Goal: Task Accomplishment & Management: Manage account settings

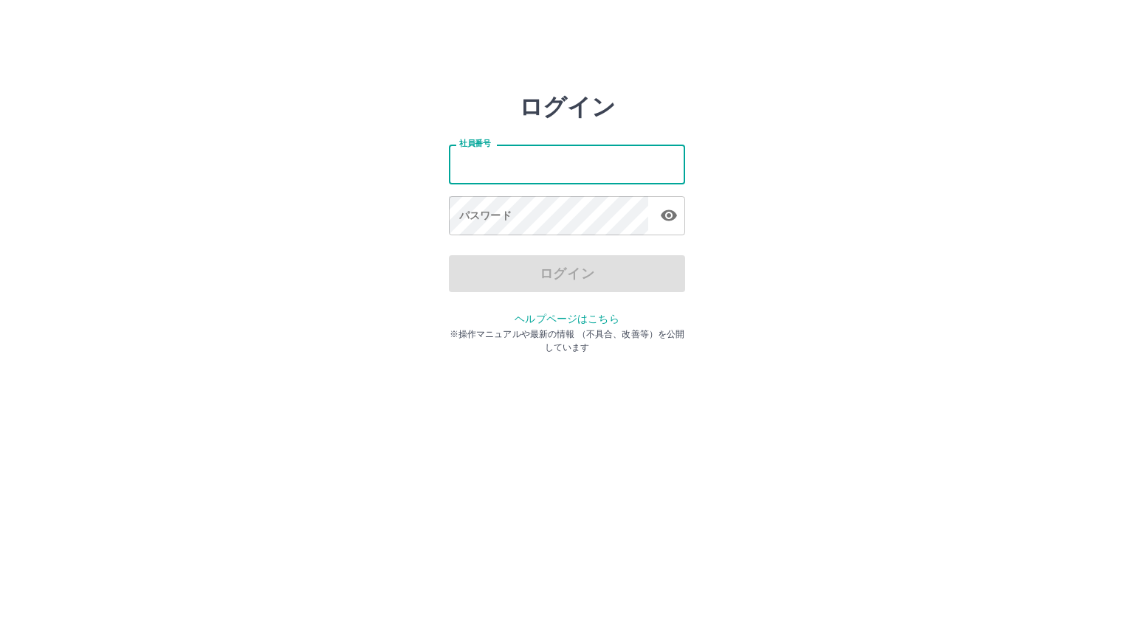
type input "*******"
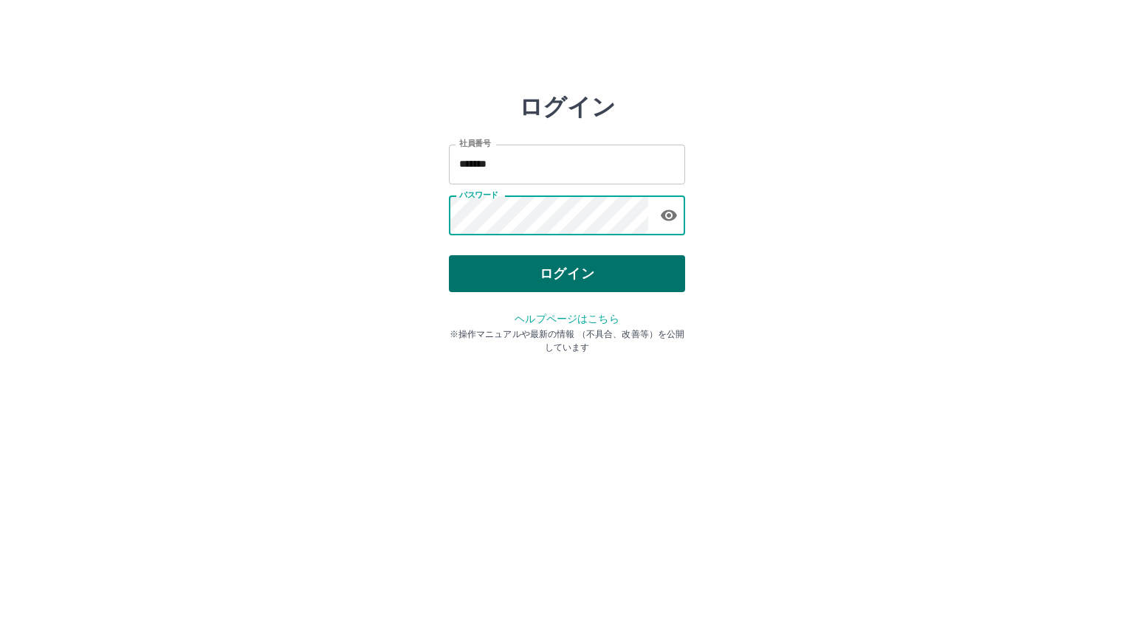
click at [561, 269] on button "ログイン" at bounding box center [567, 273] width 236 height 37
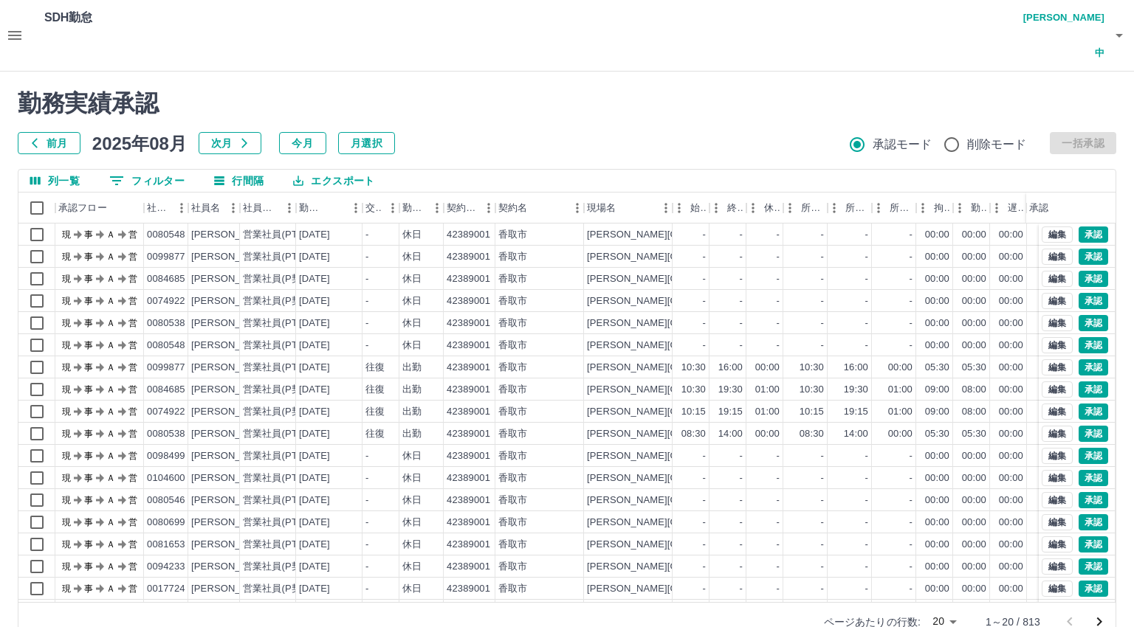
click at [948, 587] on body "SDH勤怠 [PERSON_NAME] 勤務実績承認 前月 [DATE] 次月 今月 月選択 承認モード 削除モード 一括承認 列一覧 0 フィルター 行間隔…" at bounding box center [567, 329] width 1134 height 659
click at [946, 574] on li "500" at bounding box center [944, 570] width 50 height 27
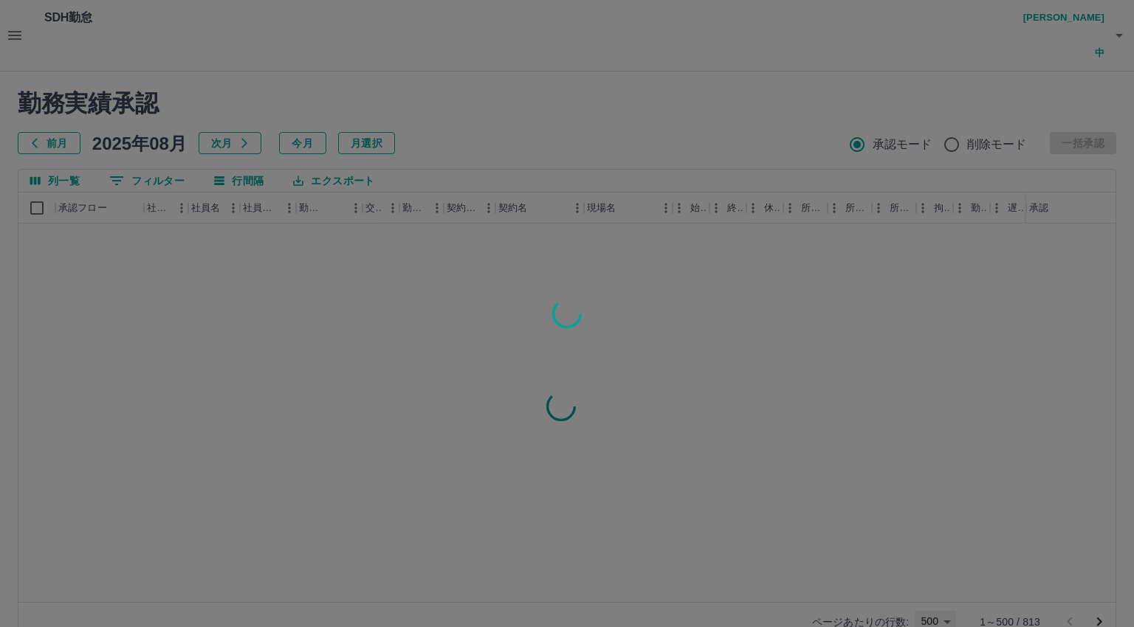
type input "***"
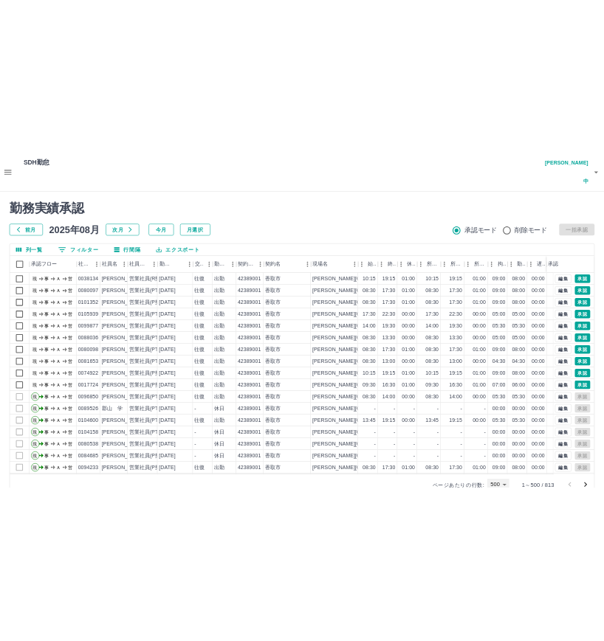
scroll to position [4786, 0]
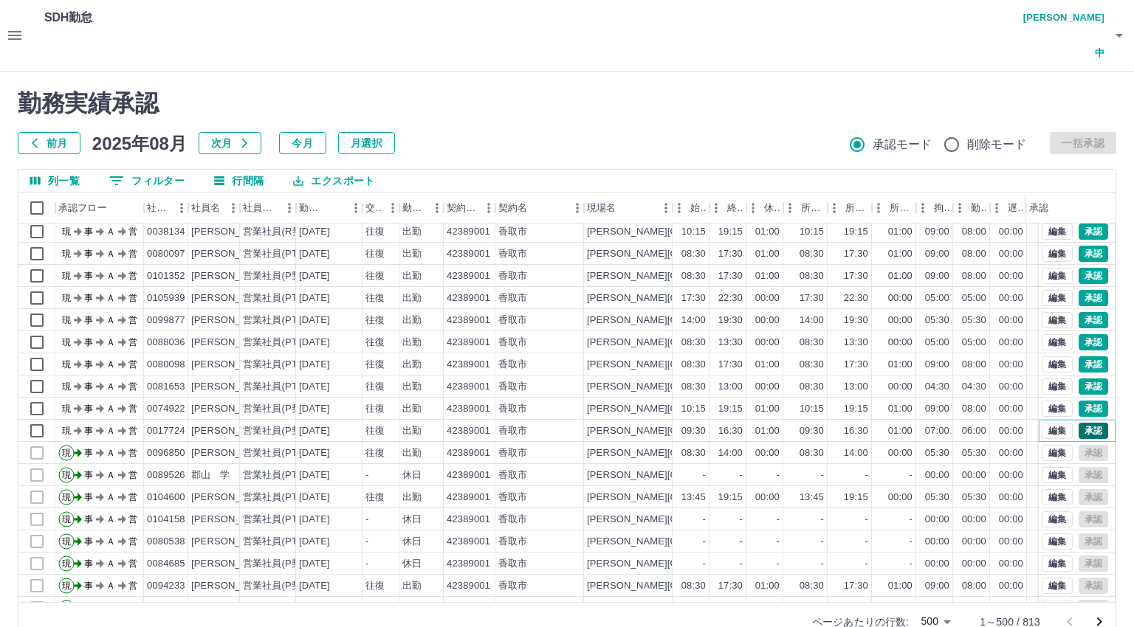
click at [1078, 423] on button "承認" at bounding box center [1093, 431] width 30 height 16
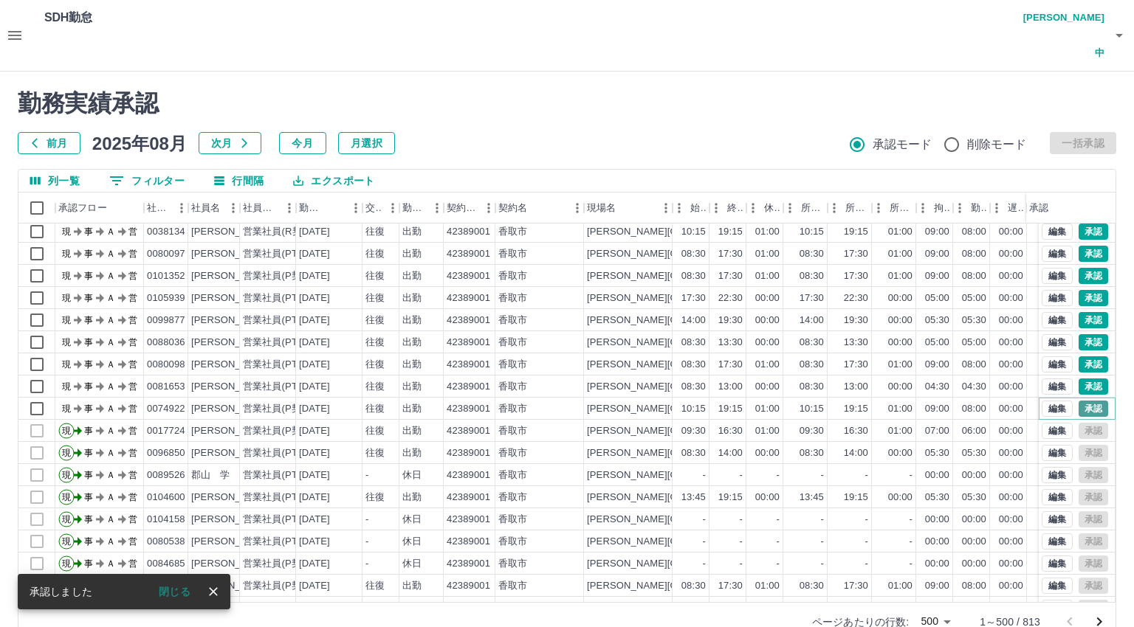
click at [1078, 401] on button "承認" at bounding box center [1093, 409] width 30 height 16
click at [1086, 379] on button "承認" at bounding box center [1093, 387] width 30 height 16
click at [1078, 357] on button "承認" at bounding box center [1093, 365] width 30 height 16
click at [1078, 334] on button "承認" at bounding box center [1093, 342] width 30 height 16
click at [1078, 312] on button "承認" at bounding box center [1093, 320] width 30 height 16
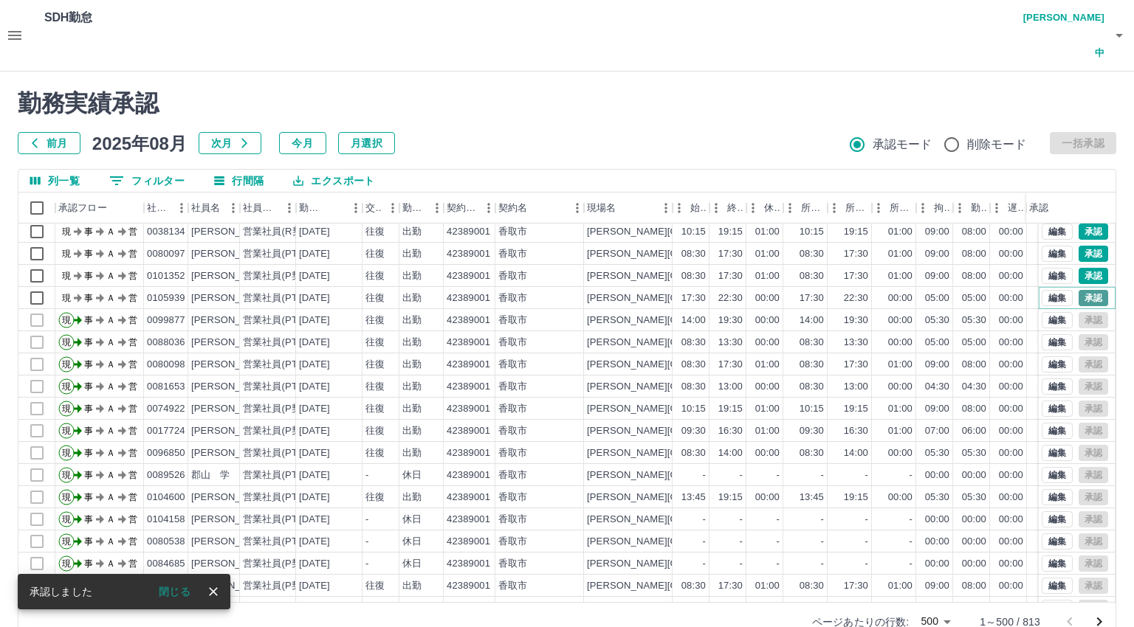
click at [1080, 290] on button "承認" at bounding box center [1093, 298] width 30 height 16
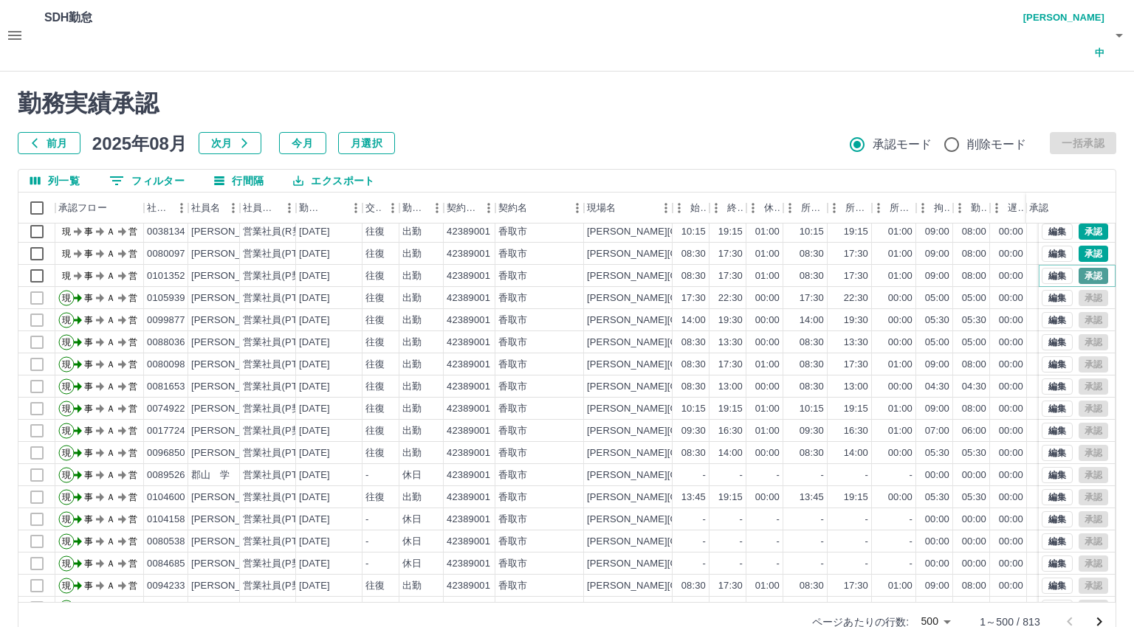
click at [1078, 268] on button "承認" at bounding box center [1093, 276] width 30 height 16
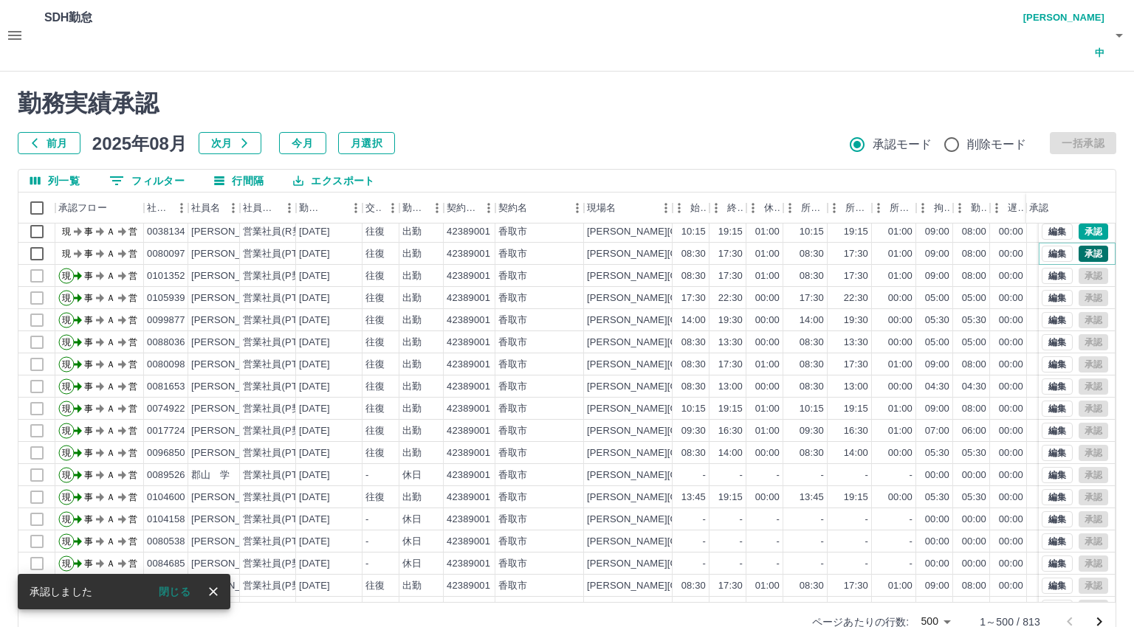
click at [1078, 246] on button "承認" at bounding box center [1093, 254] width 30 height 16
click at [1078, 224] on button "承認" at bounding box center [1093, 232] width 30 height 16
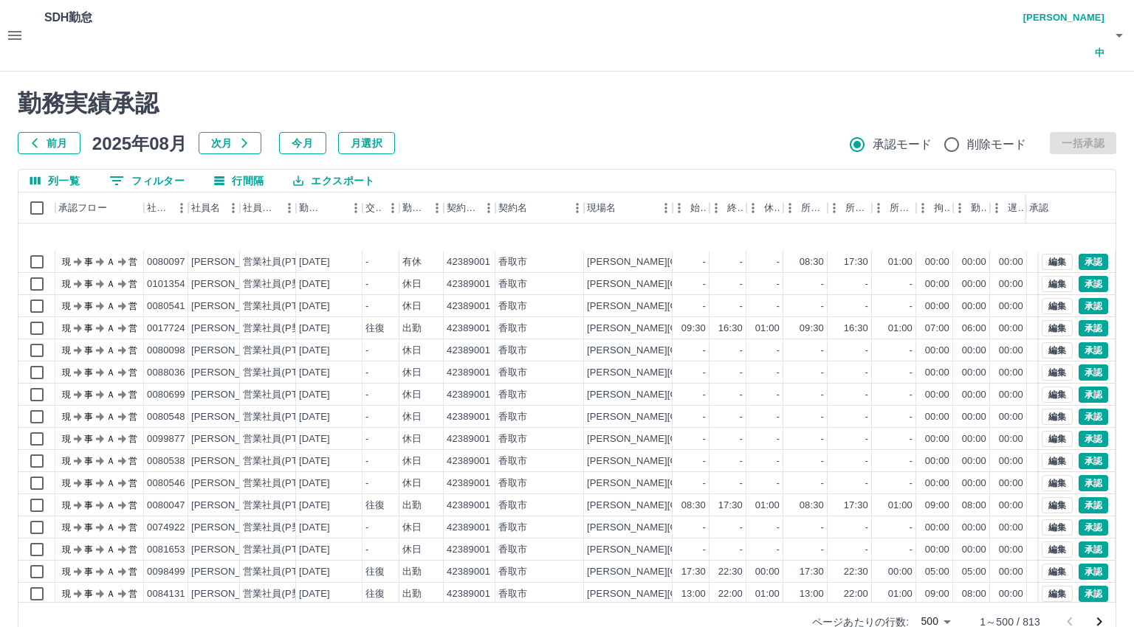
scroll to position [1329, 0]
